Goal: Task Accomplishment & Management: Manage account settings

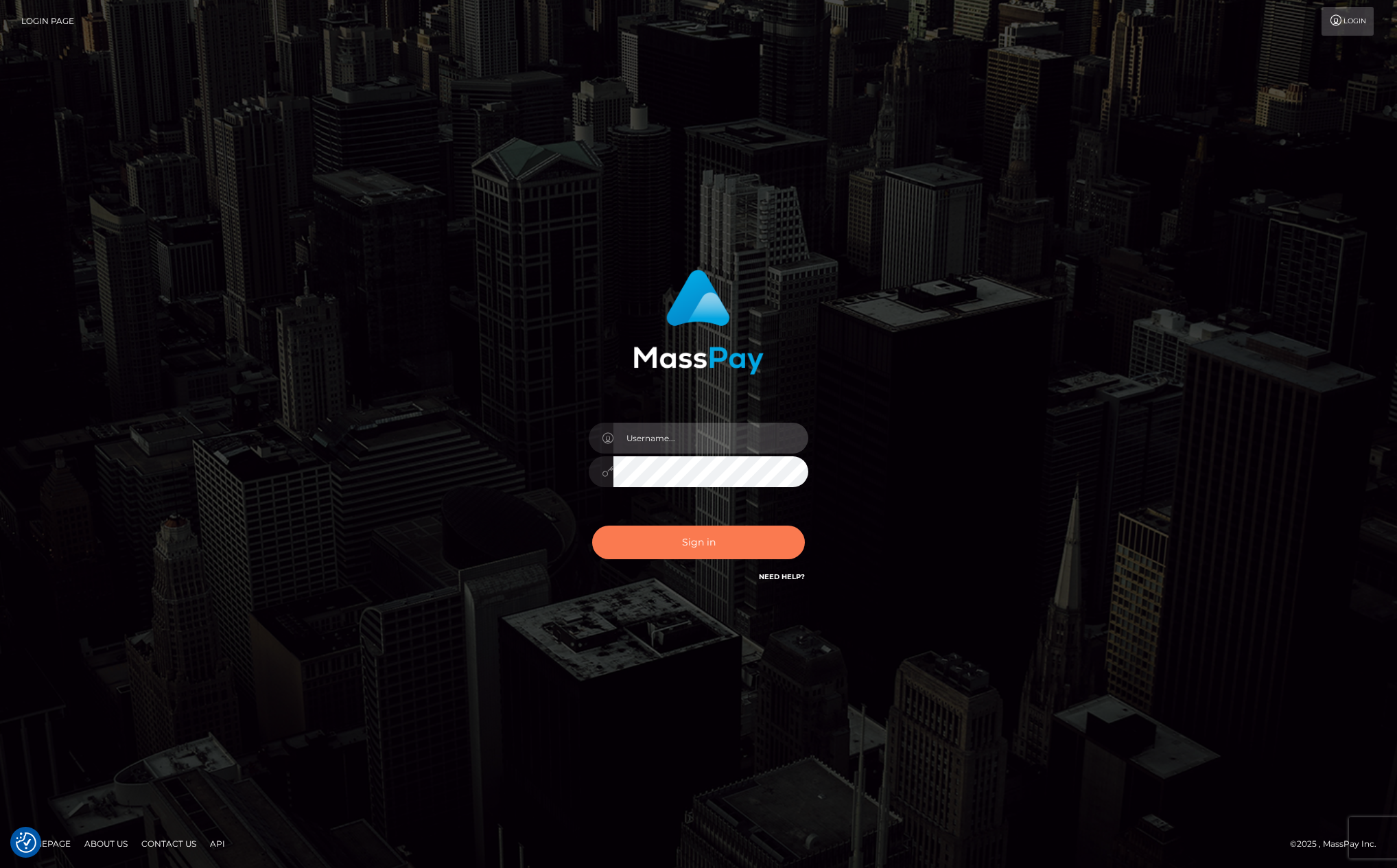
type input "[PERSON_NAME][DOMAIN_NAME]"
click at [692, 546] on button "Sign in" at bounding box center [698, 542] width 212 height 34
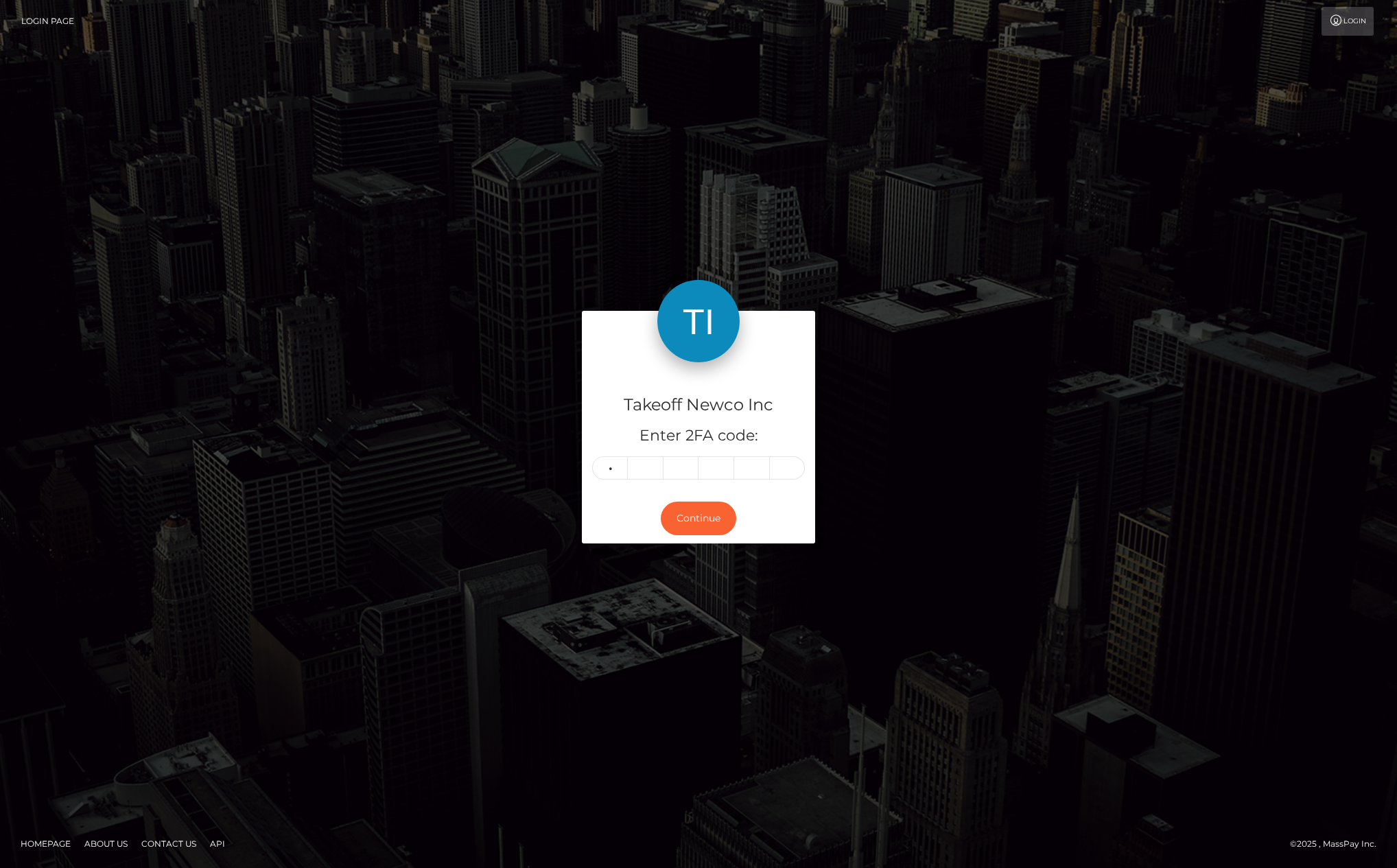
type input "8"
type input "9"
type input "0"
type input "9"
type input "3"
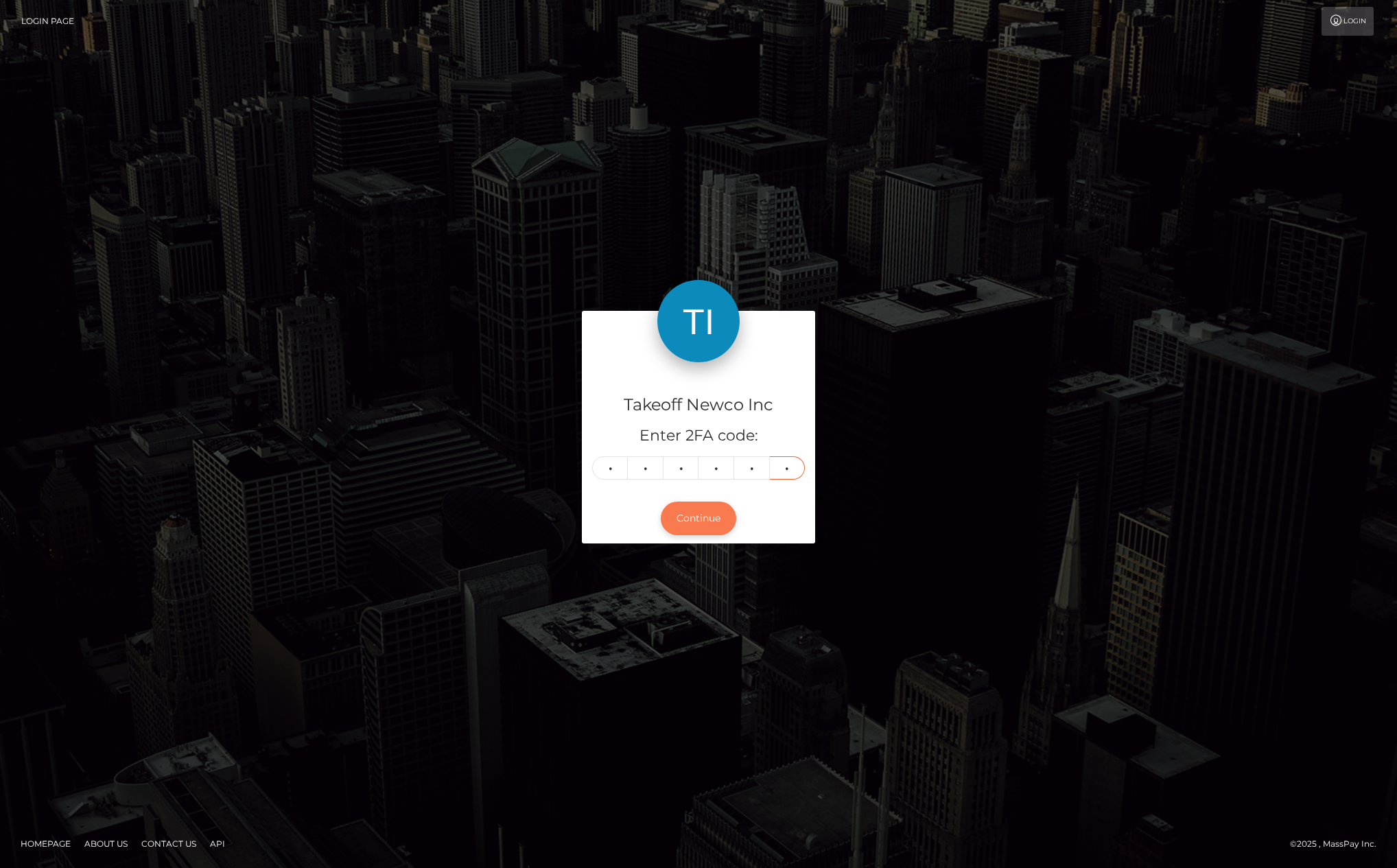
type input "7"
click at [712, 528] on button "Continue" at bounding box center [698, 518] width 76 height 34
